Goal: Book appointment/travel/reservation

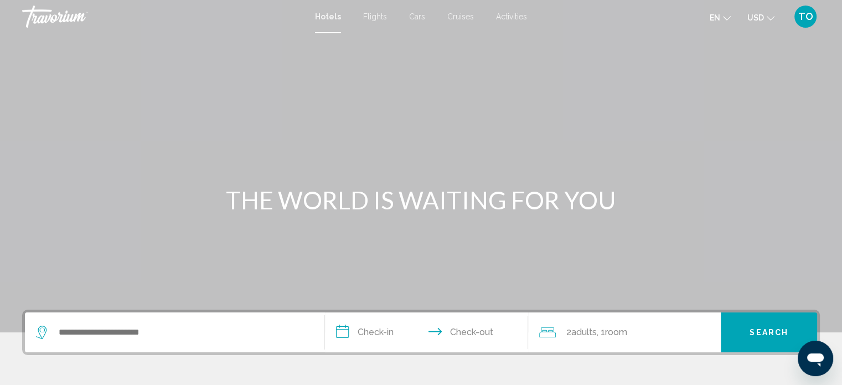
click at [63, 191] on div "THE WORLD IS WAITING FOR YOU" at bounding box center [421, 200] width 842 height 29
click at [510, 17] on span "Activities" at bounding box center [511, 16] width 31 height 9
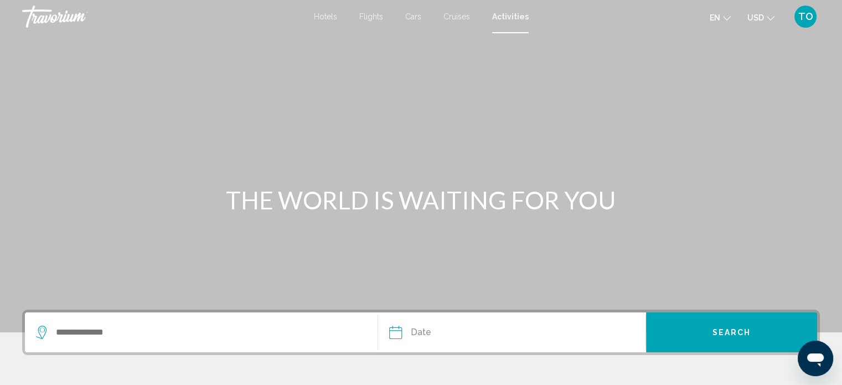
click at [510, 17] on span "Activities" at bounding box center [510, 16] width 37 height 9
click at [512, 17] on span "Activities" at bounding box center [510, 16] width 37 height 9
click at [767, 18] on icon "Change currency" at bounding box center [771, 18] width 8 height 8
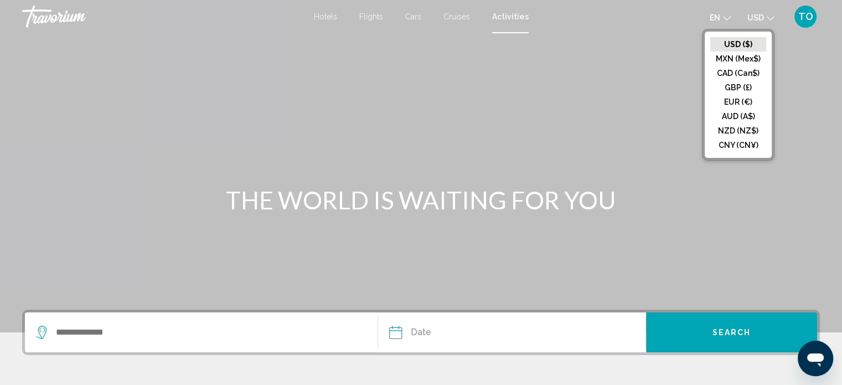
drag, startPoint x: 646, startPoint y: 110, endPoint x: 817, endPoint y: 83, distance: 173.8
click at [817, 83] on div "Main content" at bounding box center [421, 166] width 842 height 332
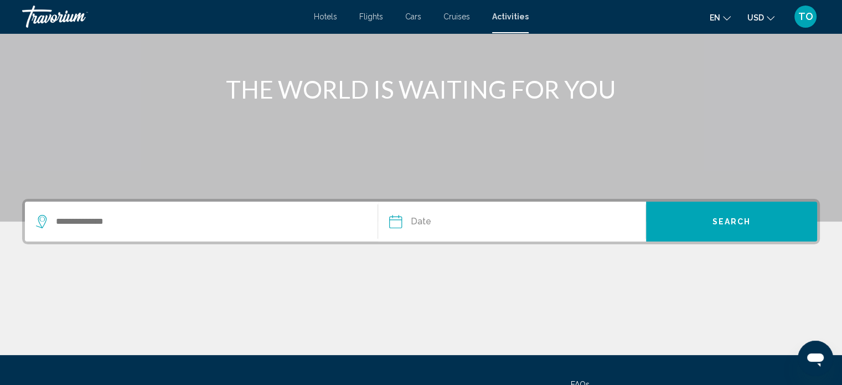
scroll to position [121, 0]
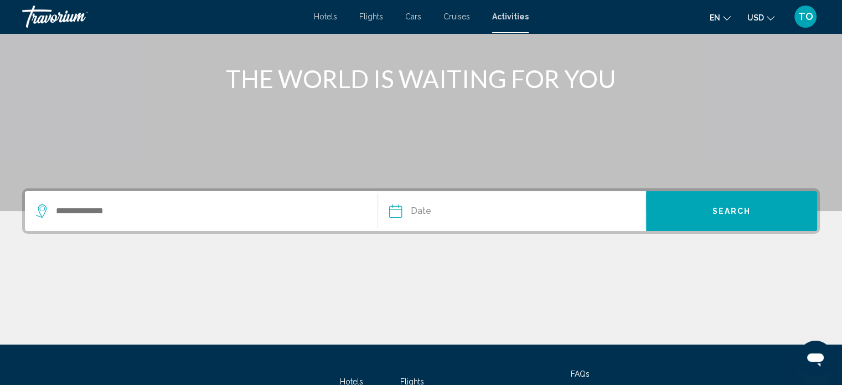
click at [413, 208] on input "Date" at bounding box center [453, 212] width 132 height 43
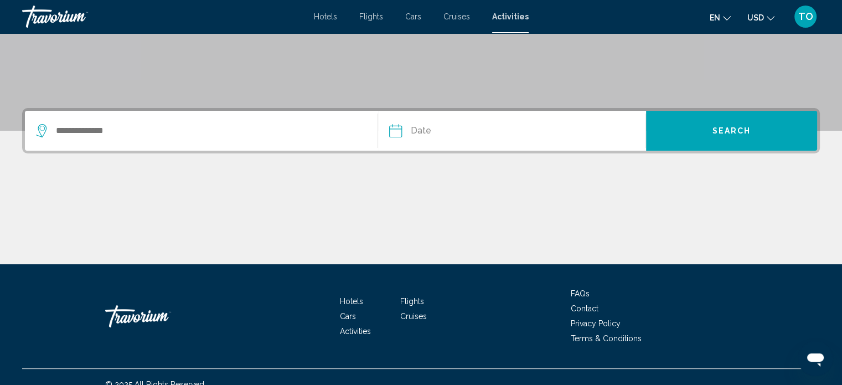
scroll to position [216, 0]
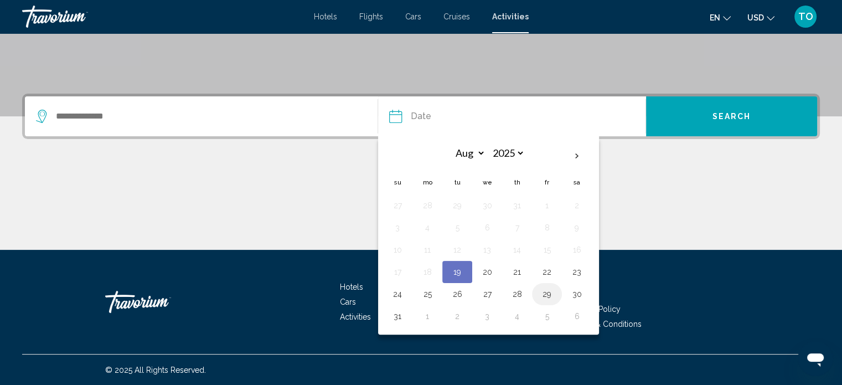
click at [549, 294] on button "29" at bounding box center [547, 294] width 18 height 16
type input "**********"
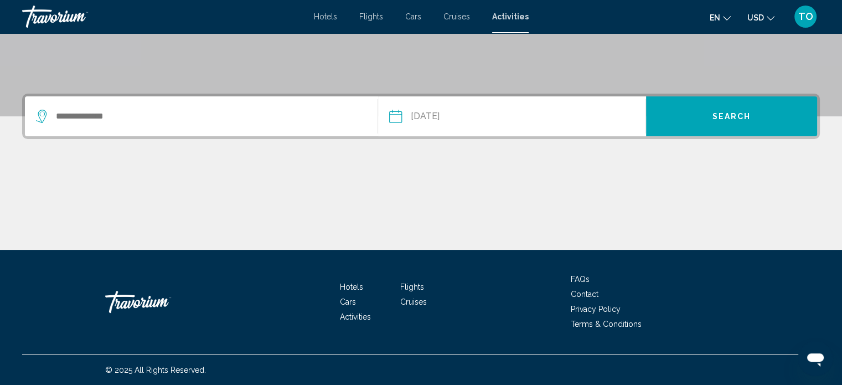
click at [732, 108] on button "Search" at bounding box center [731, 116] width 171 height 40
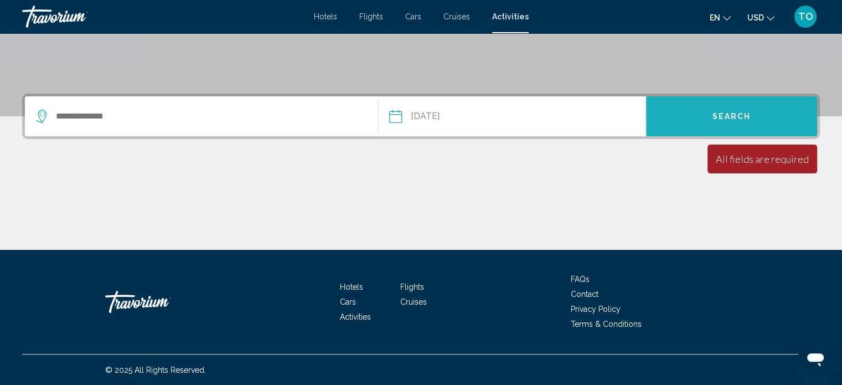
click at [731, 116] on span "Search" at bounding box center [732, 116] width 39 height 9
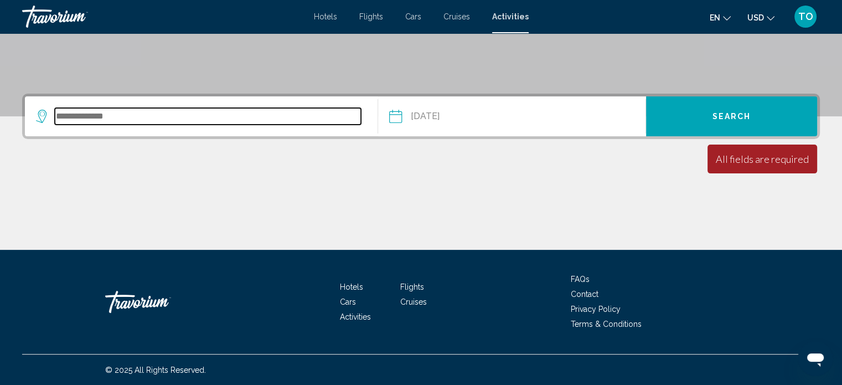
click at [90, 115] on input "Search widget" at bounding box center [208, 116] width 306 height 17
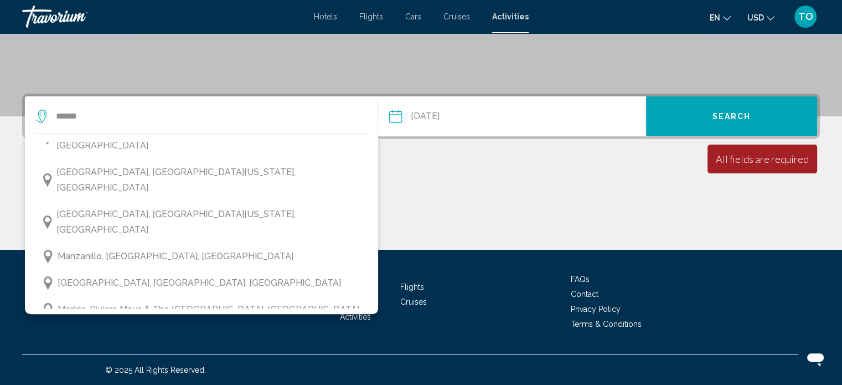
scroll to position [1004, 0]
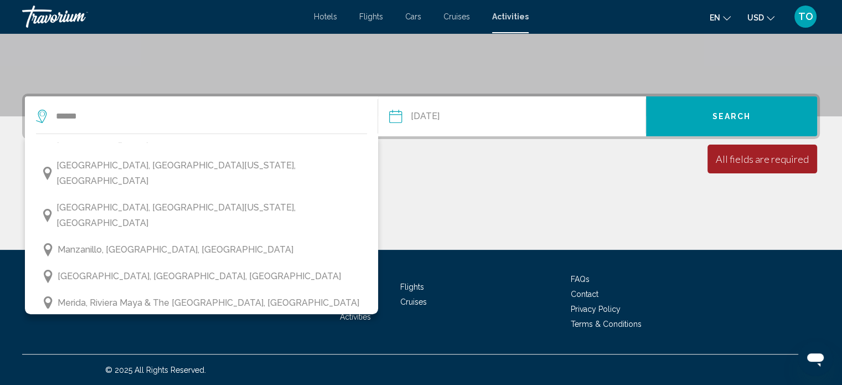
click at [84, 348] on span "[GEOGRAPHIC_DATA]" at bounding box center [104, 356] width 92 height 16
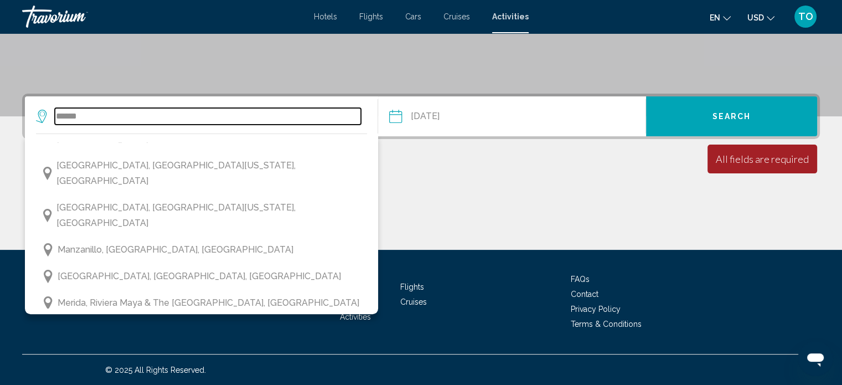
type input "******"
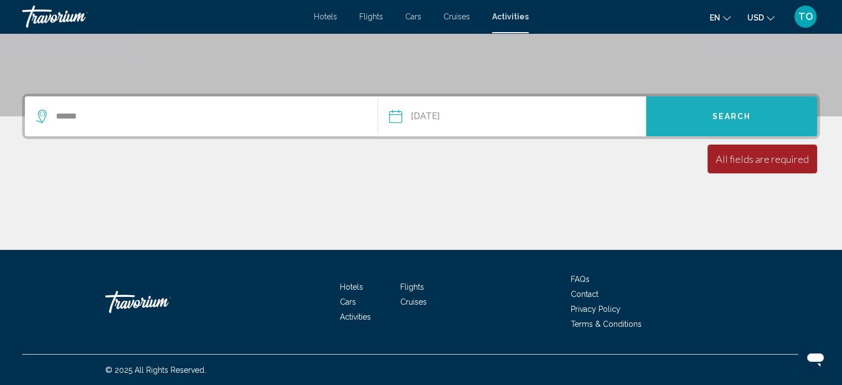
click at [737, 112] on span "Search" at bounding box center [732, 116] width 39 height 9
